Goal: Navigation & Orientation: Find specific page/section

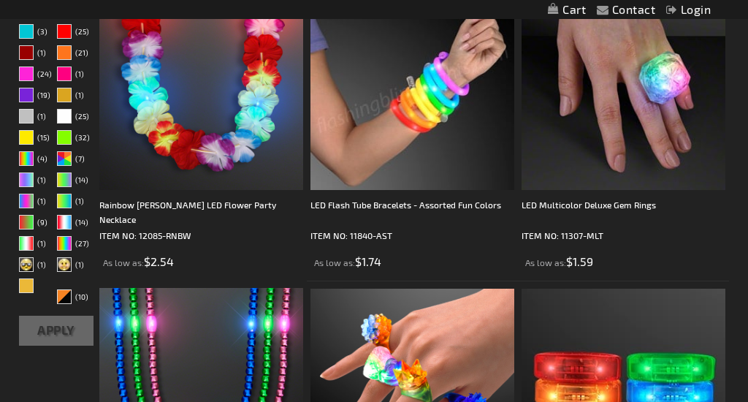
scroll to position [454, 0]
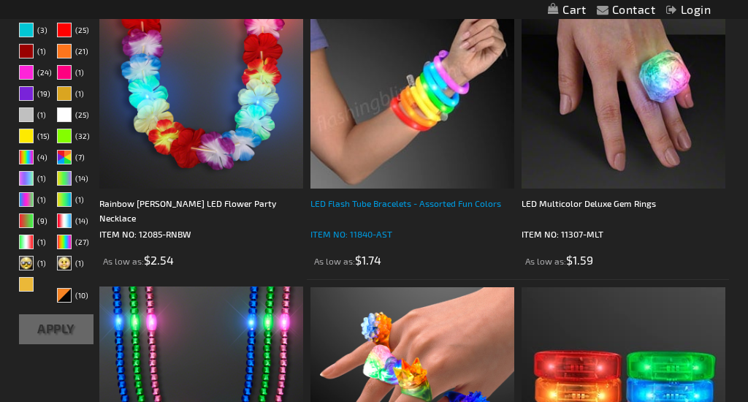
click at [401, 210] on div "LED Flash Tube Bracelets - Assorted Fun Colors" at bounding box center [412, 210] width 204 height 29
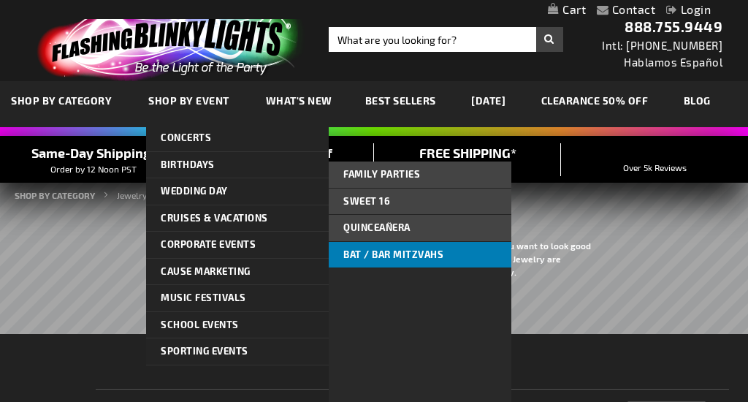
click at [359, 254] on span "Bat / Bar Mitzvahs" at bounding box center [393, 254] width 100 height 12
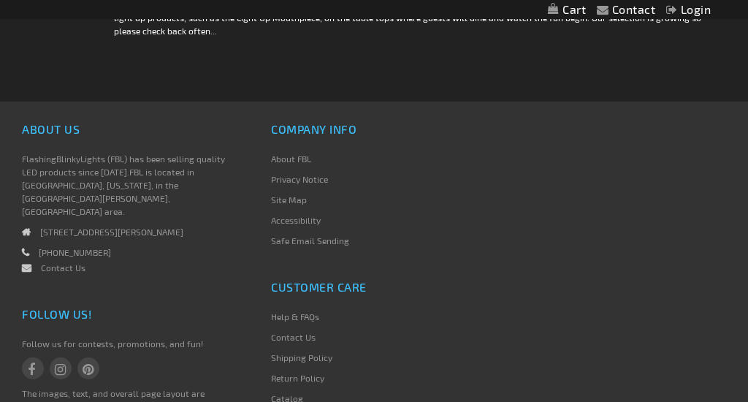
scroll to position [5206, 0]
